Goal: Information Seeking & Learning: Learn about a topic

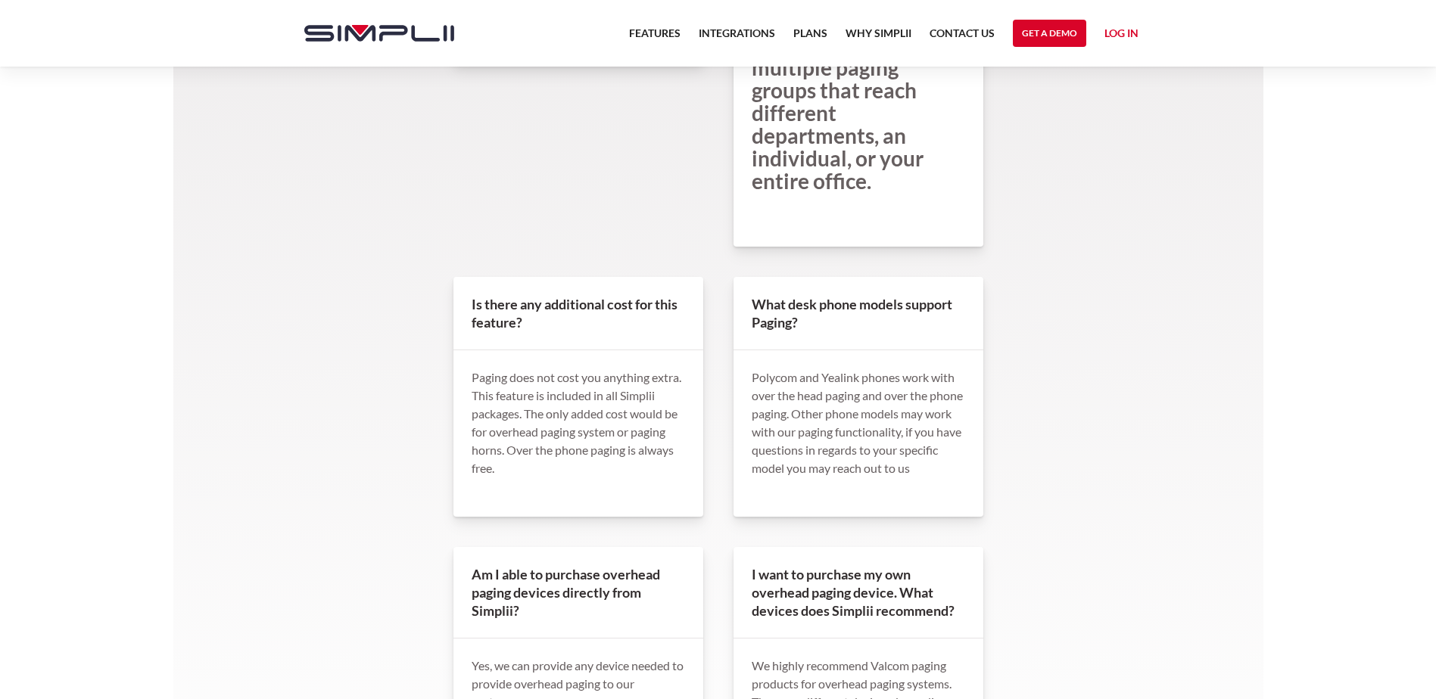
scroll to position [1454, 0]
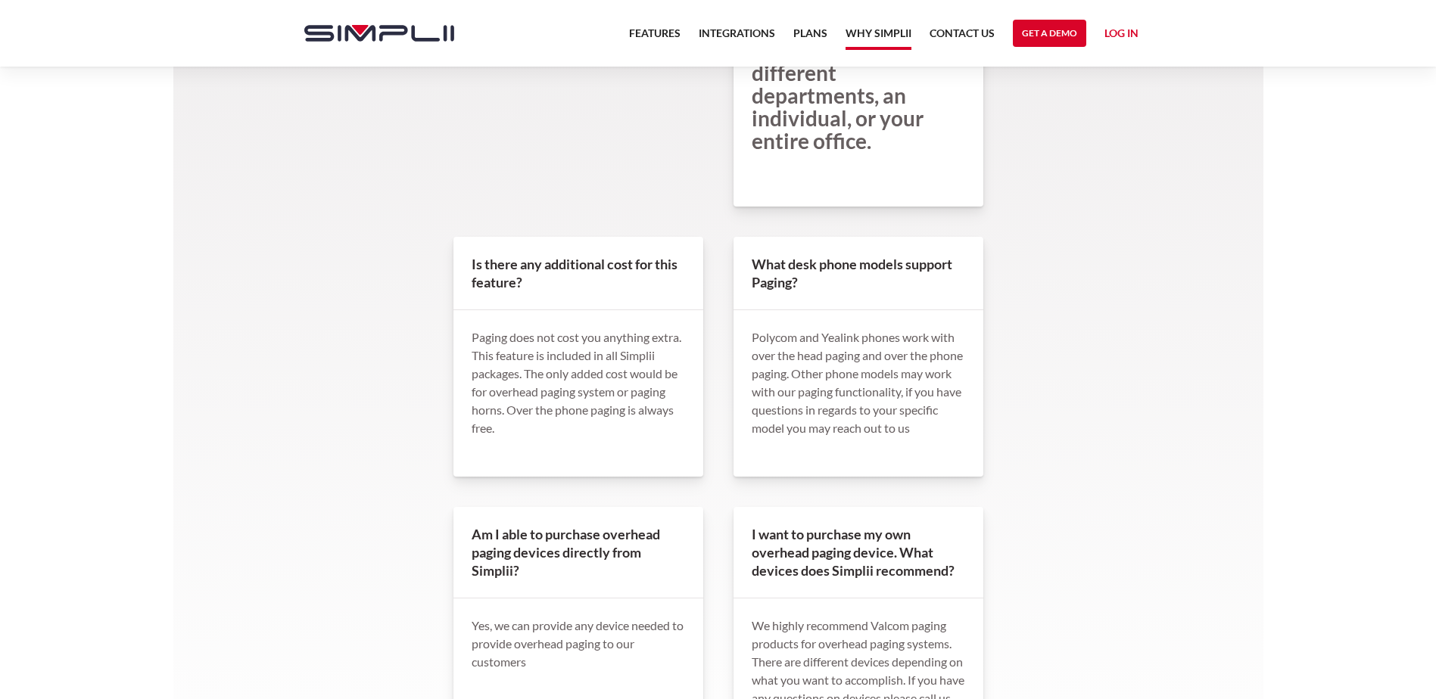
click at [878, 33] on link "Why Simplii" at bounding box center [878, 37] width 66 height 26
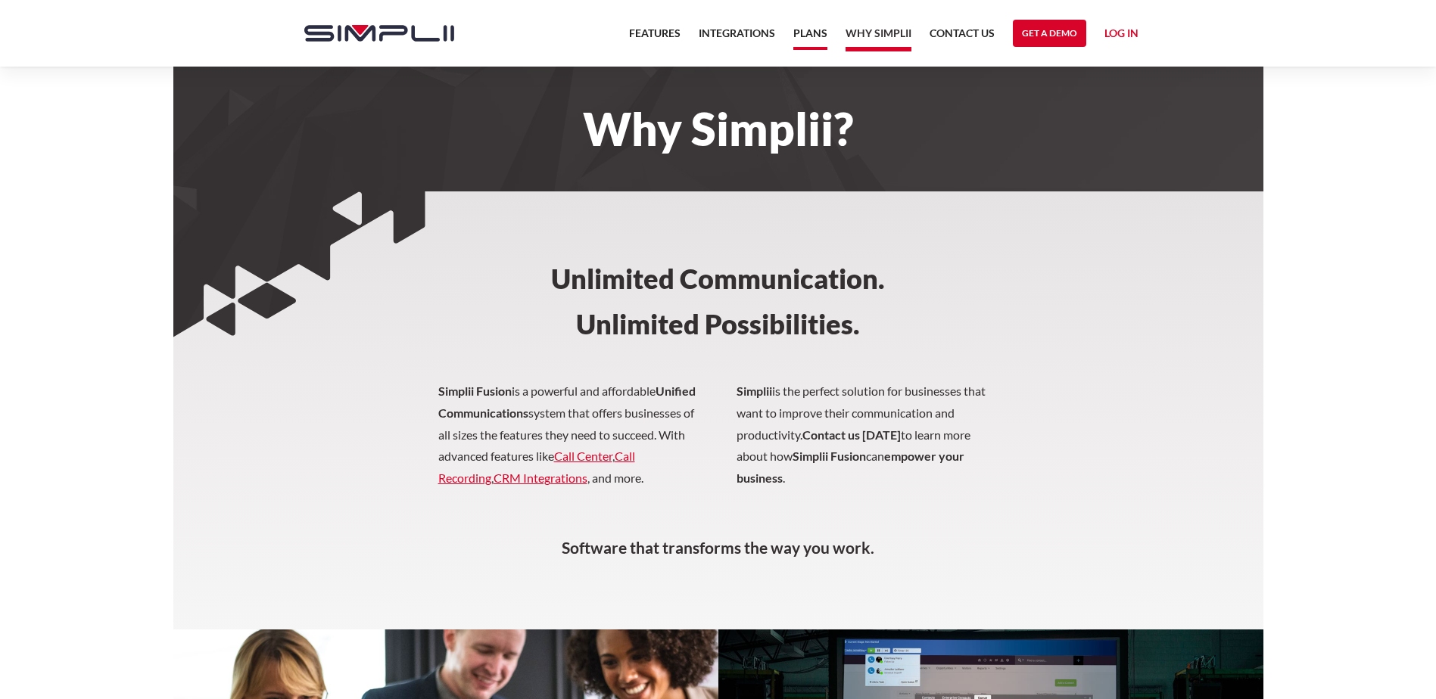
click at [810, 30] on link "Plans" at bounding box center [810, 37] width 34 height 26
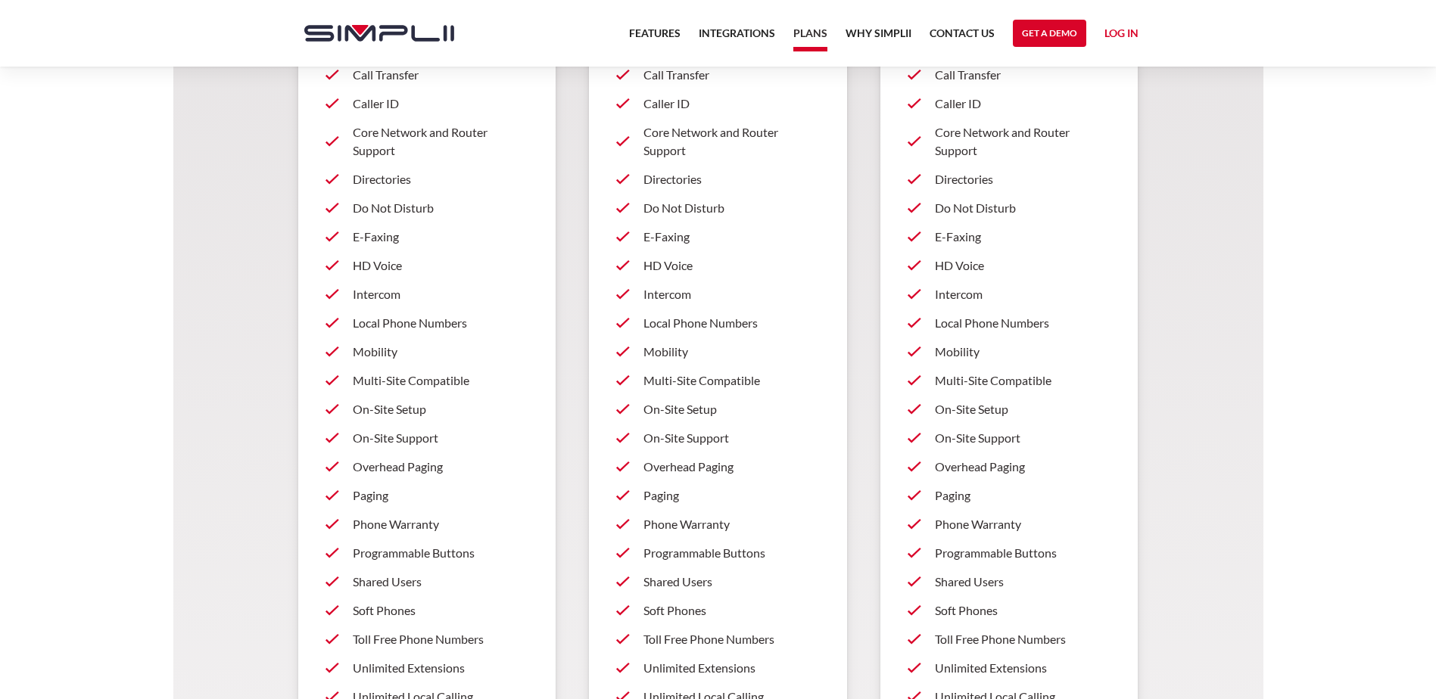
scroll to position [76, 0]
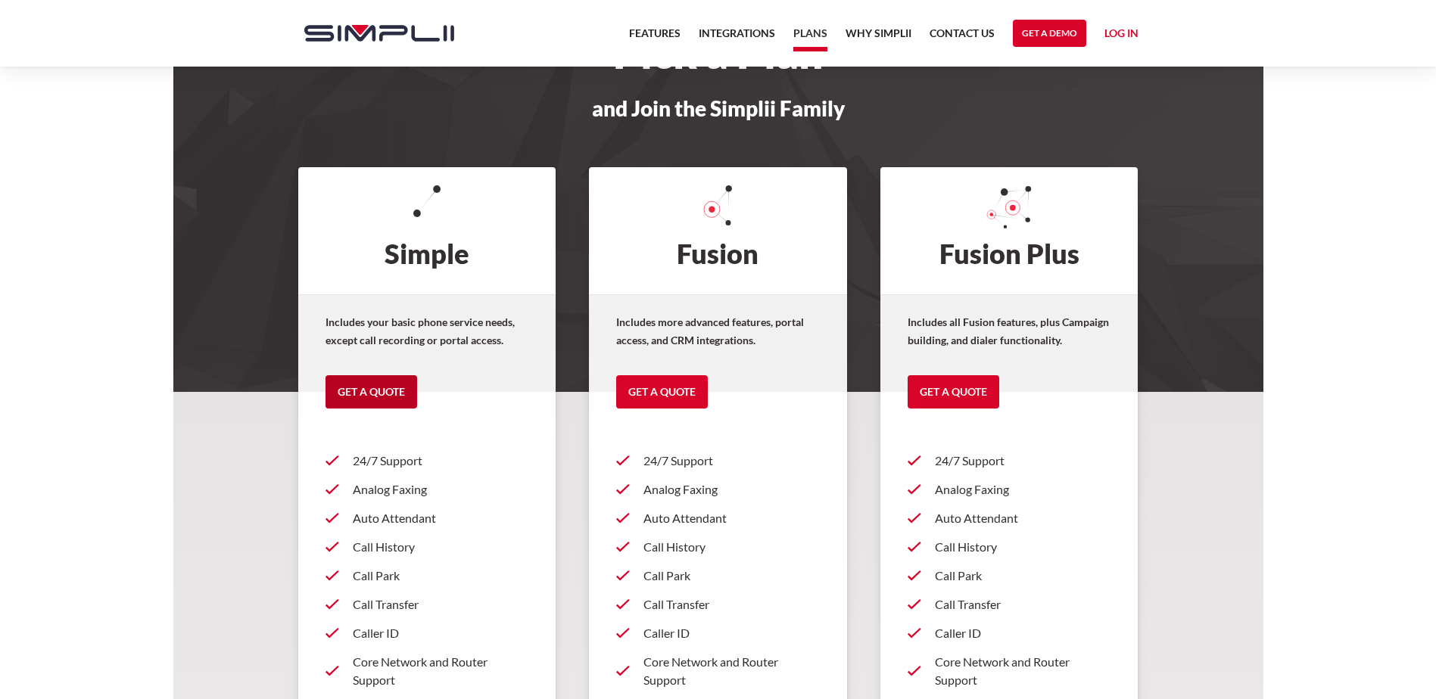
click at [398, 394] on link "Get a Quote" at bounding box center [371, 391] width 92 height 33
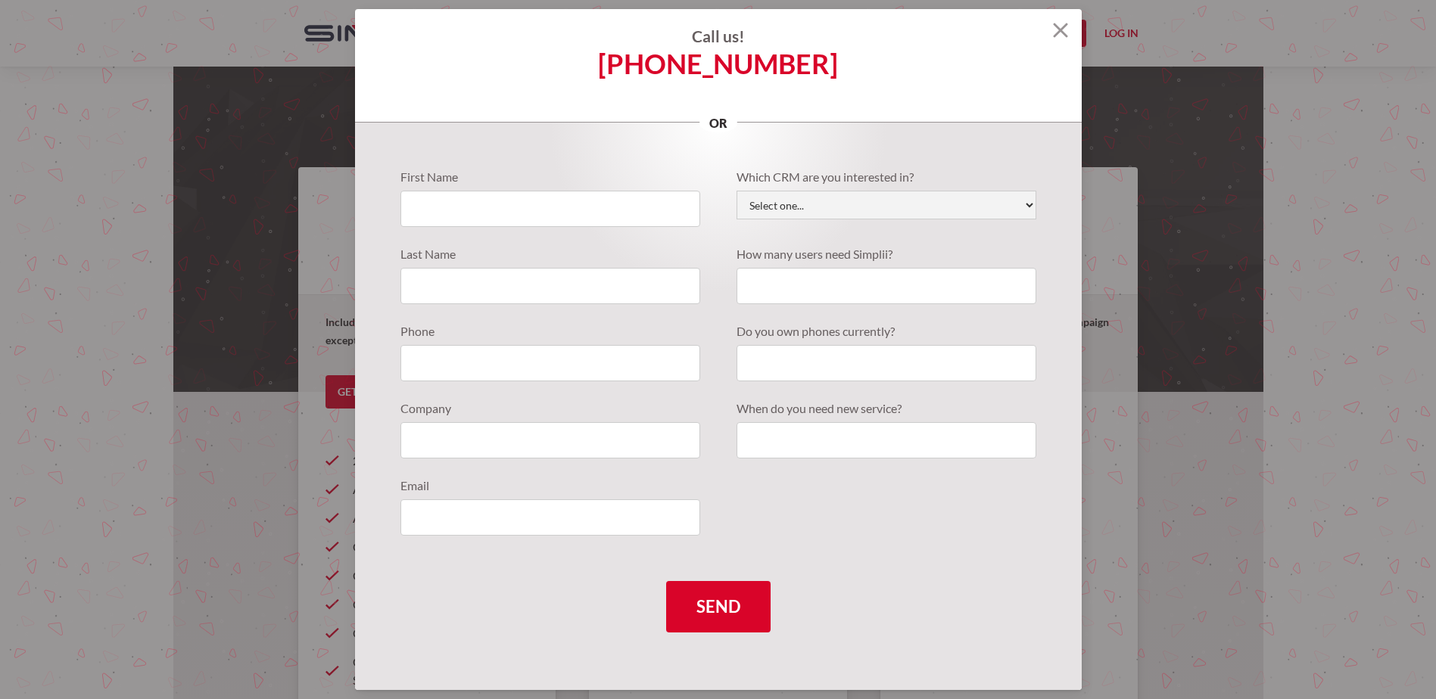
click at [1053, 31] on img at bounding box center [1060, 30] width 15 height 15
